Goal: Information Seeking & Learning: Learn about a topic

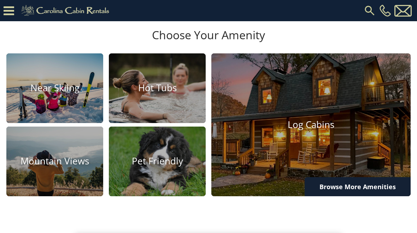
scroll to position [404, 0]
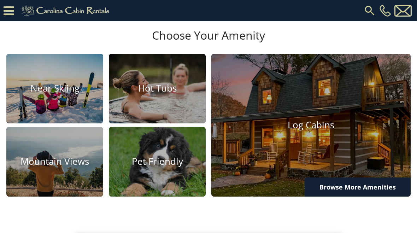
click at [76, 196] on img at bounding box center [54, 162] width 97 height 70
click at [184, 120] on img at bounding box center [157, 89] width 97 height 70
click at [10, 13] on icon at bounding box center [9, 11] width 11 height 12
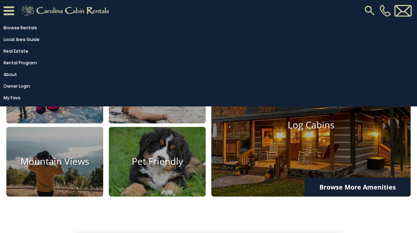
click at [26, 66] on link "Rental Program" at bounding box center [206, 63] width 413 height 10
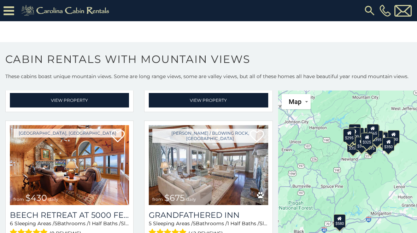
scroll to position [1353, 0]
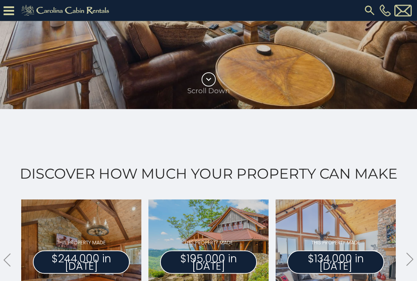
scroll to position [244, 0]
